Goal: Task Accomplishment & Management: Complete application form

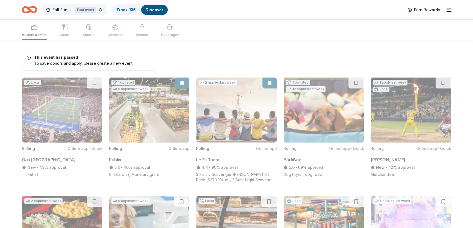
click at [74, 8] on button "Fall Fundraiser Past event" at bounding box center [75, 9] width 66 height 11
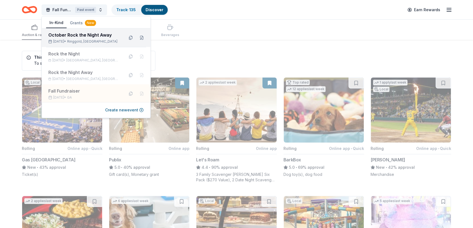
click at [73, 38] on div "October Rock the Night Away Oct 02, 2025 • Ringgold, GA" at bounding box center [84, 38] width 72 height 12
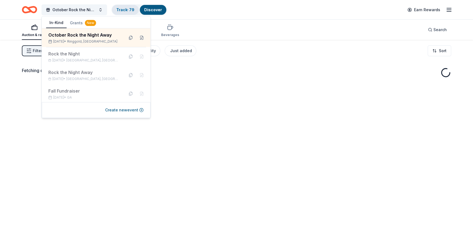
click at [124, 10] on link "Track · 79" at bounding box center [125, 9] width 18 height 5
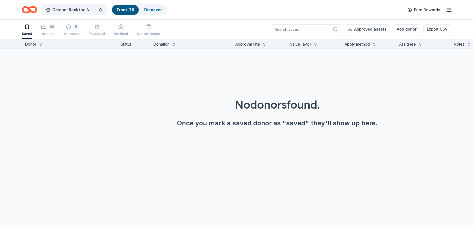
click at [128, 7] on link "Track · 79" at bounding box center [125, 9] width 18 height 5
click at [144, 7] on div "Discover" at bounding box center [153, 10] width 26 height 10
click at [151, 10] on link "Discover" at bounding box center [153, 9] width 18 height 5
click at [148, 10] on link "Discover" at bounding box center [153, 9] width 18 height 5
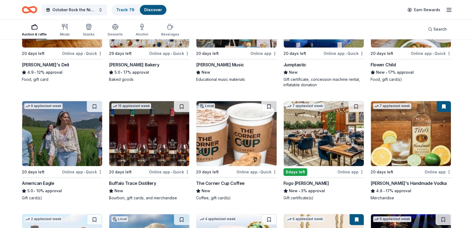
scroll to position [713, 0]
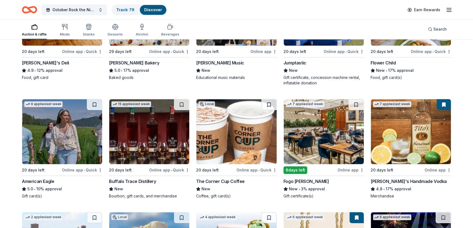
click at [152, 124] on img at bounding box center [149, 131] width 80 height 65
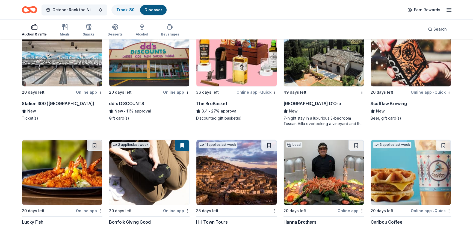
scroll to position [1035, 0]
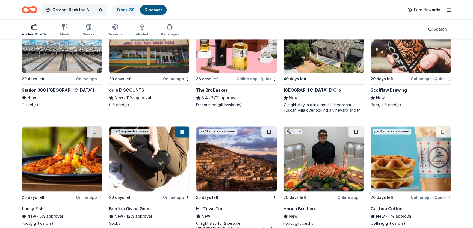
click at [318, 58] on img at bounding box center [324, 40] width 80 height 65
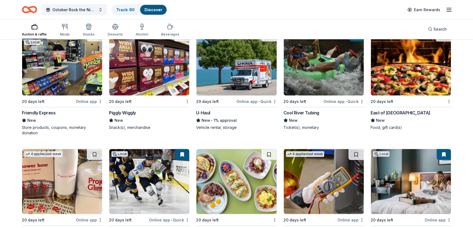
scroll to position [1898, 0]
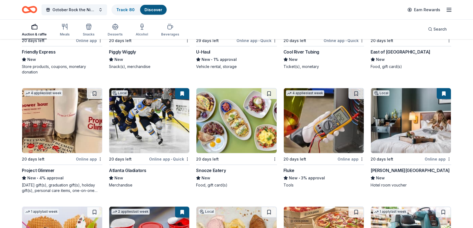
click at [44, 106] on img at bounding box center [62, 120] width 80 height 65
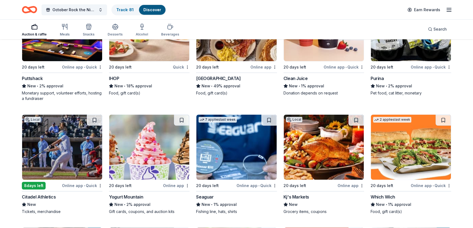
scroll to position [2388, 0]
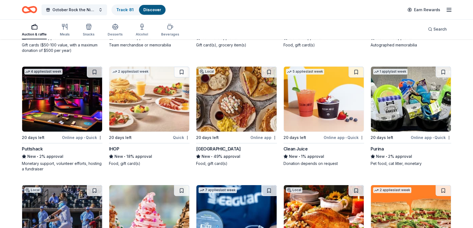
click at [306, 118] on img at bounding box center [324, 99] width 80 height 65
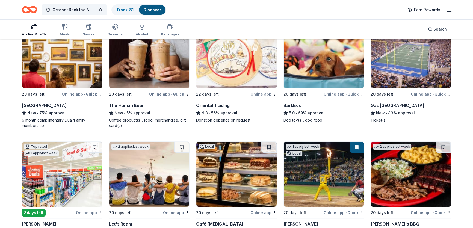
scroll to position [0, 0]
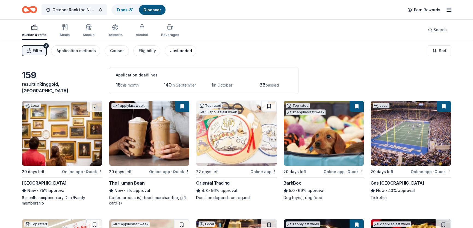
click at [180, 48] on div "Just added" at bounding box center [181, 51] width 22 height 7
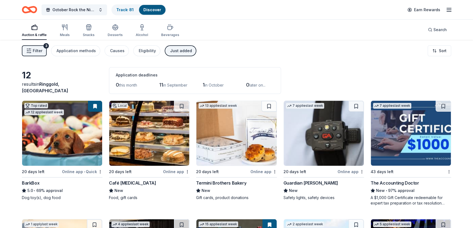
click at [318, 132] on img at bounding box center [324, 133] width 80 height 65
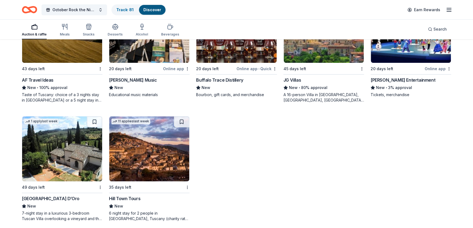
scroll to position [225, 0]
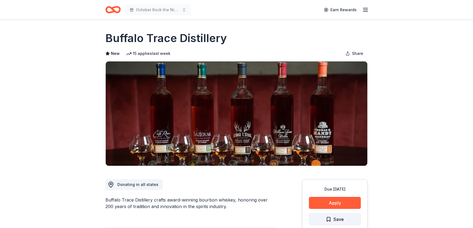
click at [336, 220] on span "Save" at bounding box center [338, 219] width 10 height 7
click at [327, 202] on button "Apply" at bounding box center [335, 203] width 52 height 12
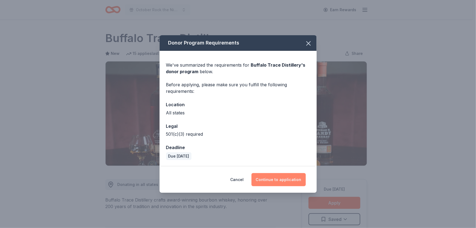
click at [282, 179] on button "Continue to application" at bounding box center [279, 179] width 54 height 13
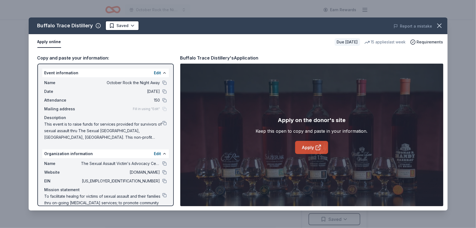
click at [311, 147] on link "Apply" at bounding box center [311, 147] width 33 height 13
click at [129, 25] on html "October Rock the Night Away Earn Rewards Due in 20 days Share Buffalo Trace Dis…" at bounding box center [238, 114] width 476 height 228
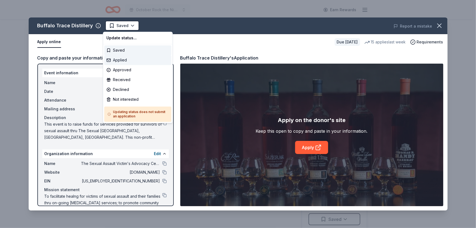
click at [126, 59] on div "Applied" at bounding box center [137, 60] width 67 height 10
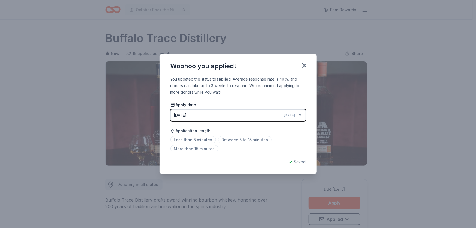
click at [181, 115] on div "08/13/2025" at bounding box center [180, 115] width 13 height 7
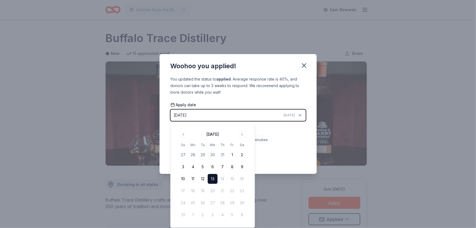
click at [181, 115] on div "08/13/2025" at bounding box center [180, 115] width 13 height 7
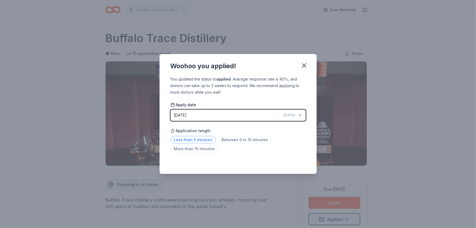
click at [191, 140] on span "Less than 5 minutes" at bounding box center [194, 139] width 46 height 7
click at [303, 66] on icon "button" at bounding box center [305, 66] width 8 height 8
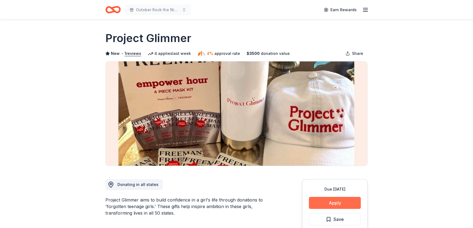
click at [332, 204] on button "Apply" at bounding box center [335, 203] width 52 height 12
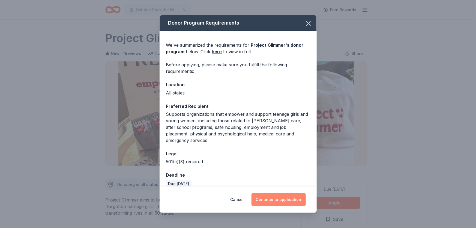
click at [292, 199] on button "Continue to application" at bounding box center [279, 199] width 54 height 13
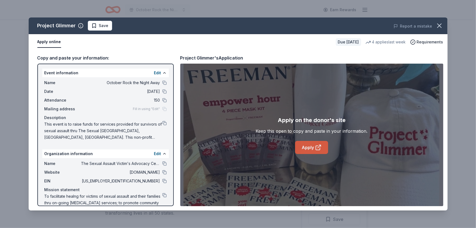
click at [316, 146] on icon at bounding box center [318, 147] width 7 height 7
click at [104, 24] on span "Save" at bounding box center [104, 25] width 10 height 7
click at [113, 27] on html "October Rock the Night Away Earn Rewards Due in 20 days Share Project Glimmer N…" at bounding box center [238, 114] width 476 height 228
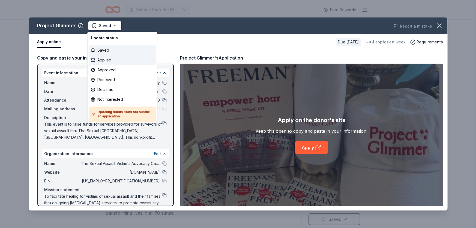
click at [117, 60] on div "Applied" at bounding box center [122, 60] width 67 height 10
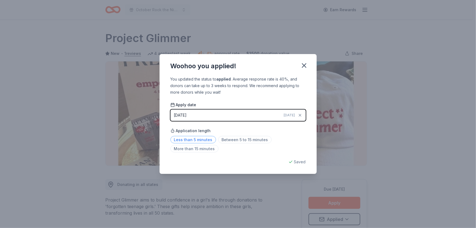
click at [187, 140] on span "Less than 5 minutes" at bounding box center [194, 139] width 46 height 7
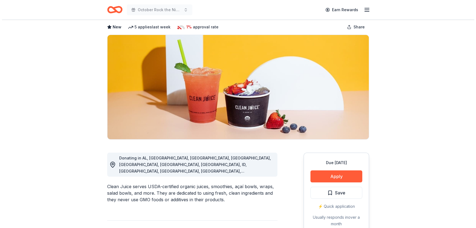
scroll to position [25, 0]
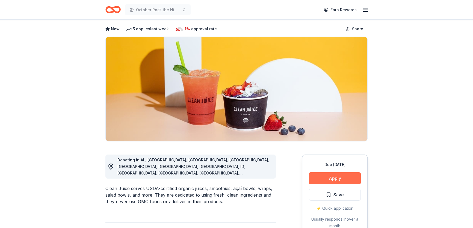
click at [328, 179] on button "Apply" at bounding box center [335, 178] width 52 height 12
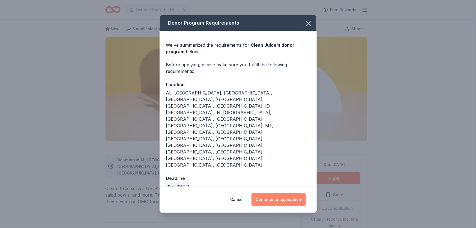
click at [286, 193] on button "Continue to application" at bounding box center [279, 199] width 54 height 13
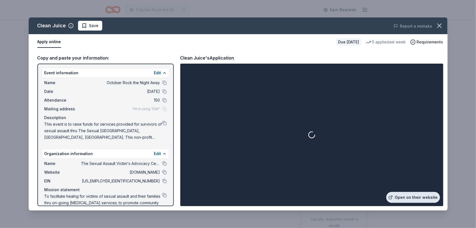
click at [406, 195] on link "Open on their website" at bounding box center [414, 197] width 54 height 11
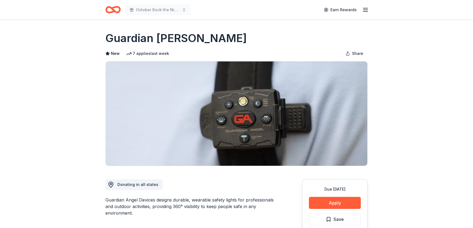
click at [331, 196] on div "Due [DATE] Apply Save Application takes 10 min" at bounding box center [335, 211] width 66 height 64
click at [333, 200] on button "Apply" at bounding box center [335, 203] width 52 height 12
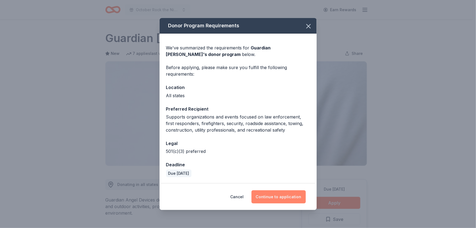
click at [280, 198] on button "Continue to application" at bounding box center [279, 196] width 54 height 13
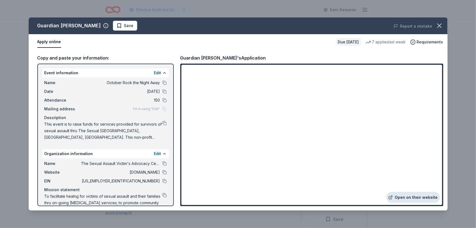
click at [407, 198] on link "Open on their website" at bounding box center [414, 197] width 54 height 11
drag, startPoint x: 443, startPoint y: 26, endPoint x: 404, endPoint y: 24, distance: 39.1
click at [437, 26] on icon "button" at bounding box center [440, 26] width 8 height 8
